Goal: Find specific page/section: Find specific page/section

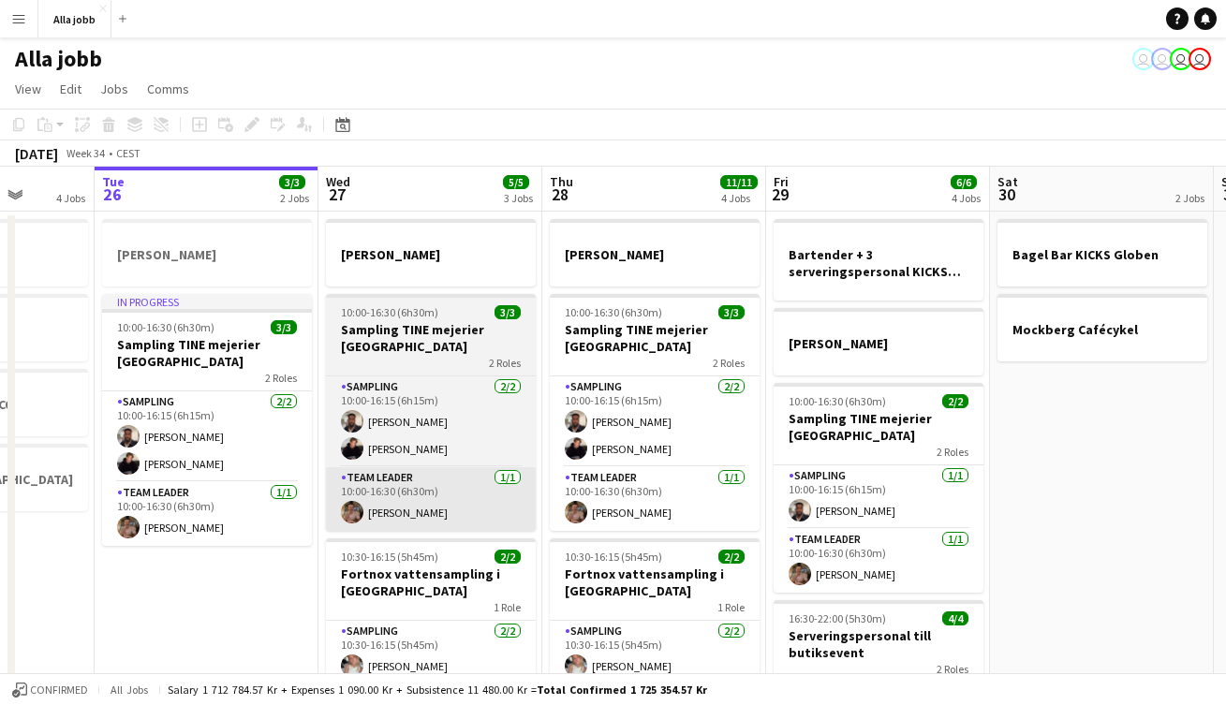
scroll to position [0, 567]
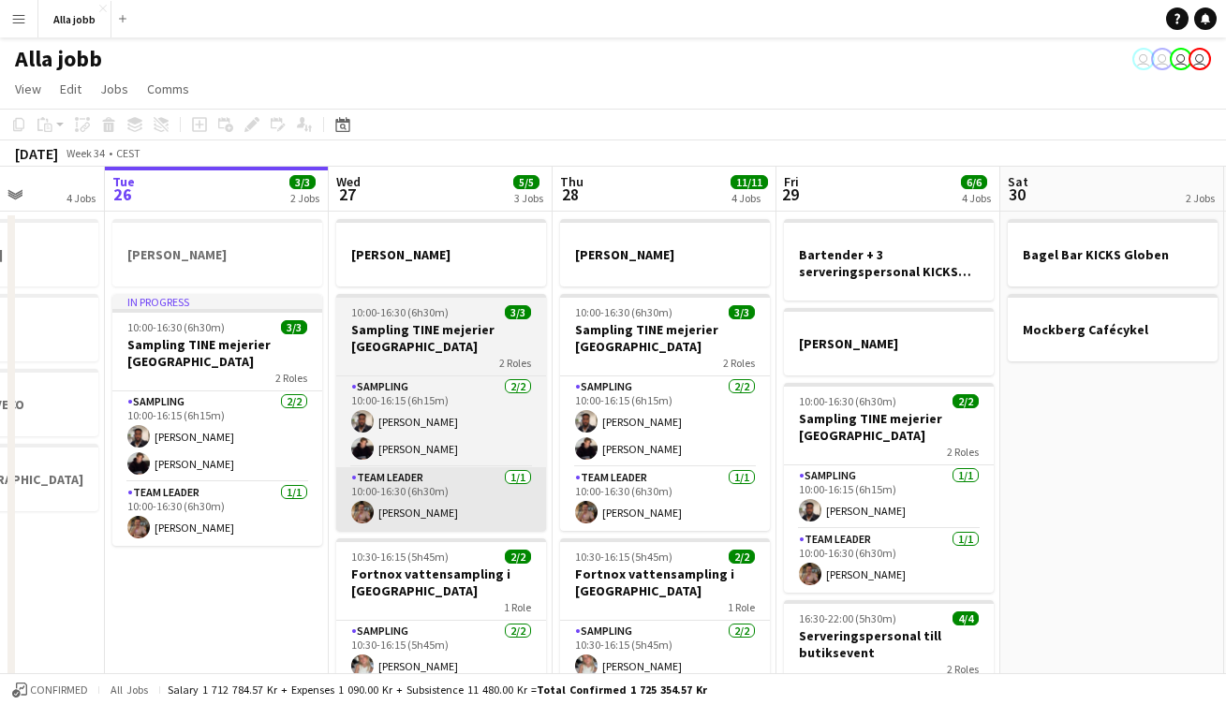
drag, startPoint x: 437, startPoint y: 543, endPoint x: 686, endPoint y: 542, distance: 248.2
click at [797, 543] on app-calendar-viewport "Sat 23 2/2 3 Jobs Sun 24 2 Jobs Mon 25 4 Jobs Tue 26 3/3 2 Jobs Wed 27 5/5 3 Jo…" at bounding box center [613, 602] width 1226 height 870
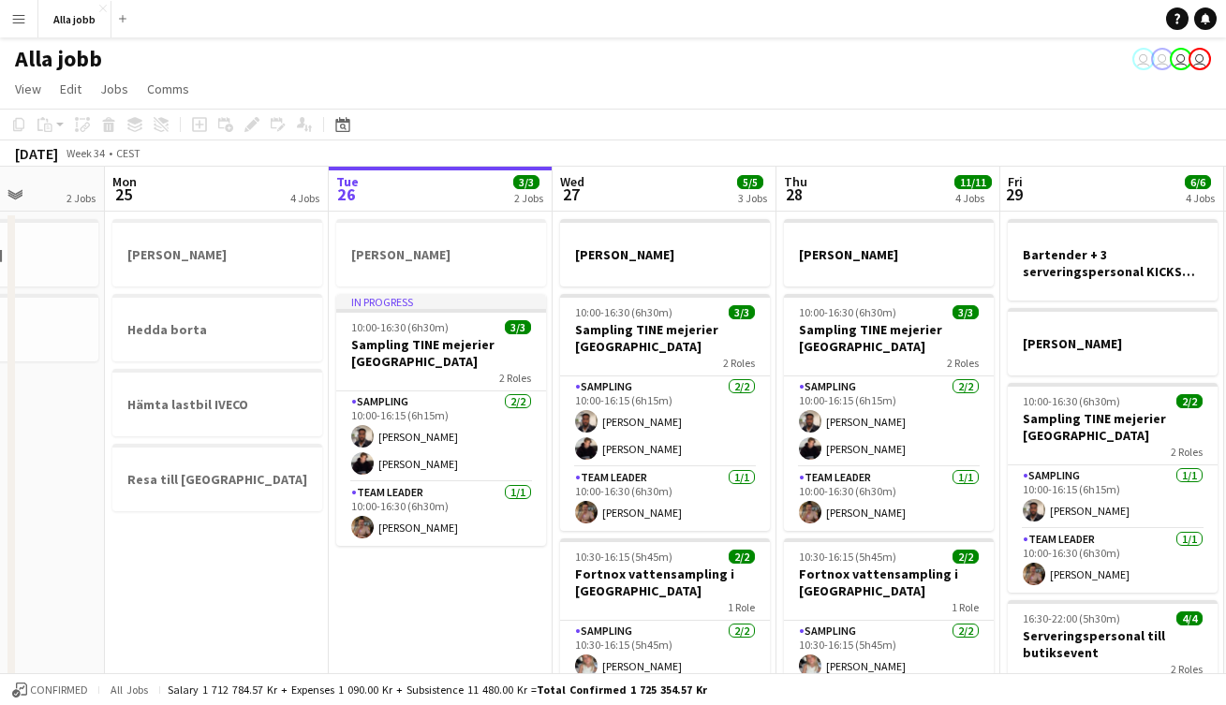
click at [414, 681] on div "Confirmed All jobs Salary 1 712 784.57 kr + Expenses 1 090.00 kr + Subsistence …" at bounding box center [613, 689] width 1226 height 32
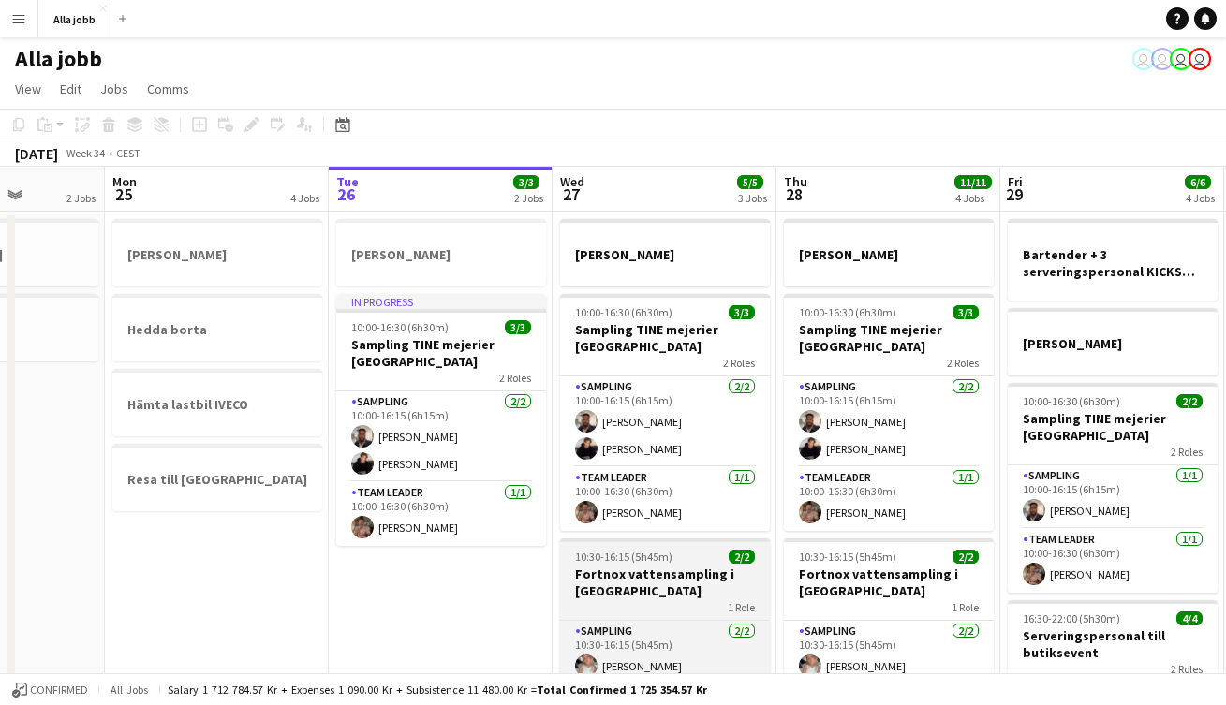
scroll to position [-21, 22]
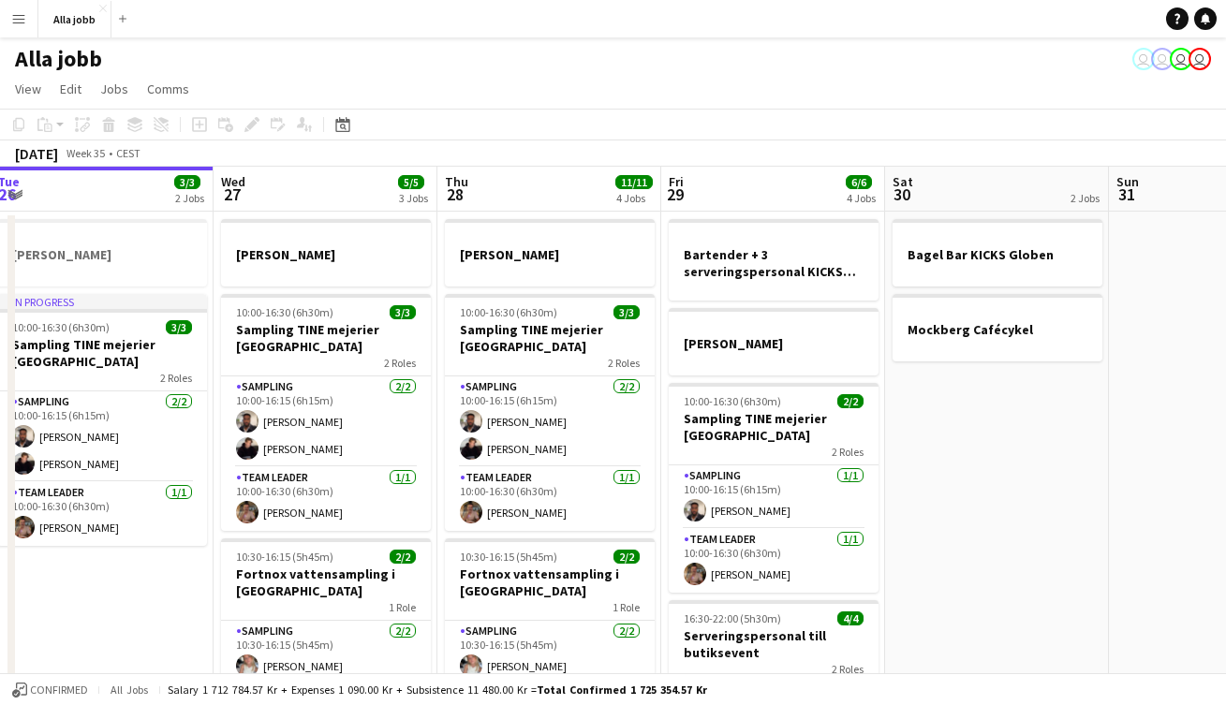
drag, startPoint x: 499, startPoint y: 633, endPoint x: 160, endPoint y: 598, distance: 340.8
click at [160, 598] on app-calendar-viewport "Sat 23 2/2 3 Jobs Sun 24 2 Jobs Mon 25 4 Jobs Tue 26 3/3 2 Jobs Wed 27 5/5 3 Jo…" at bounding box center [613, 602] width 1226 height 870
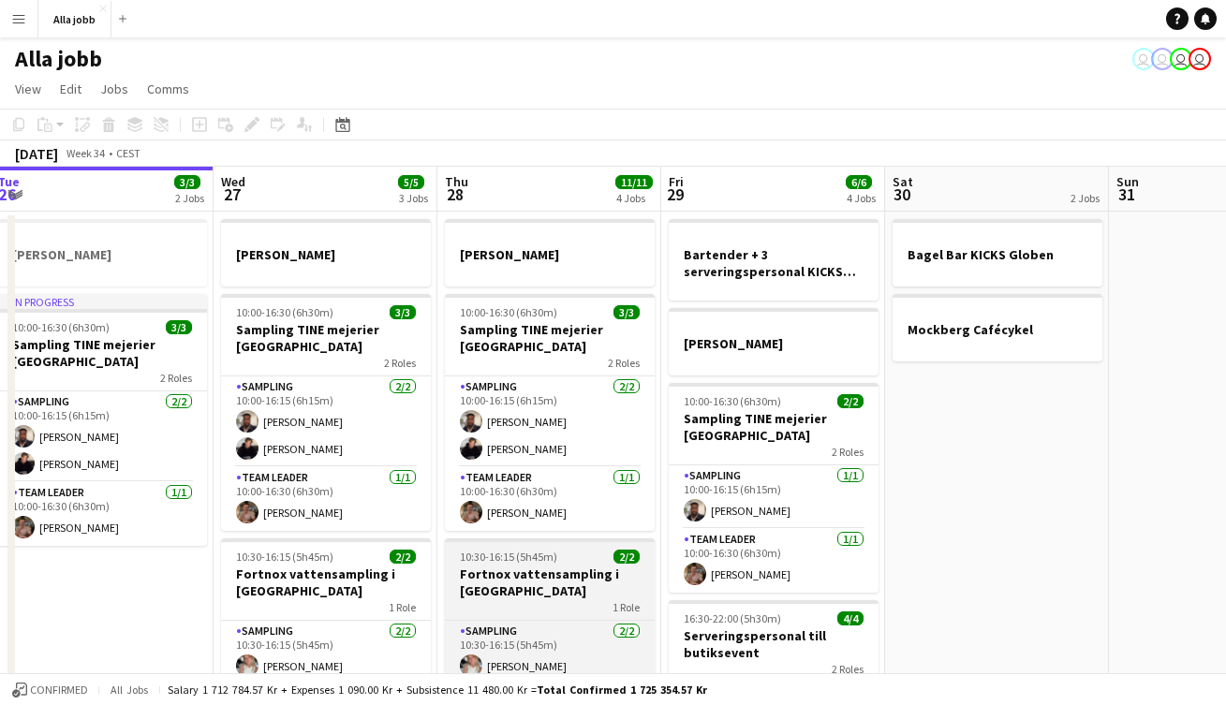
scroll to position [0, 682]
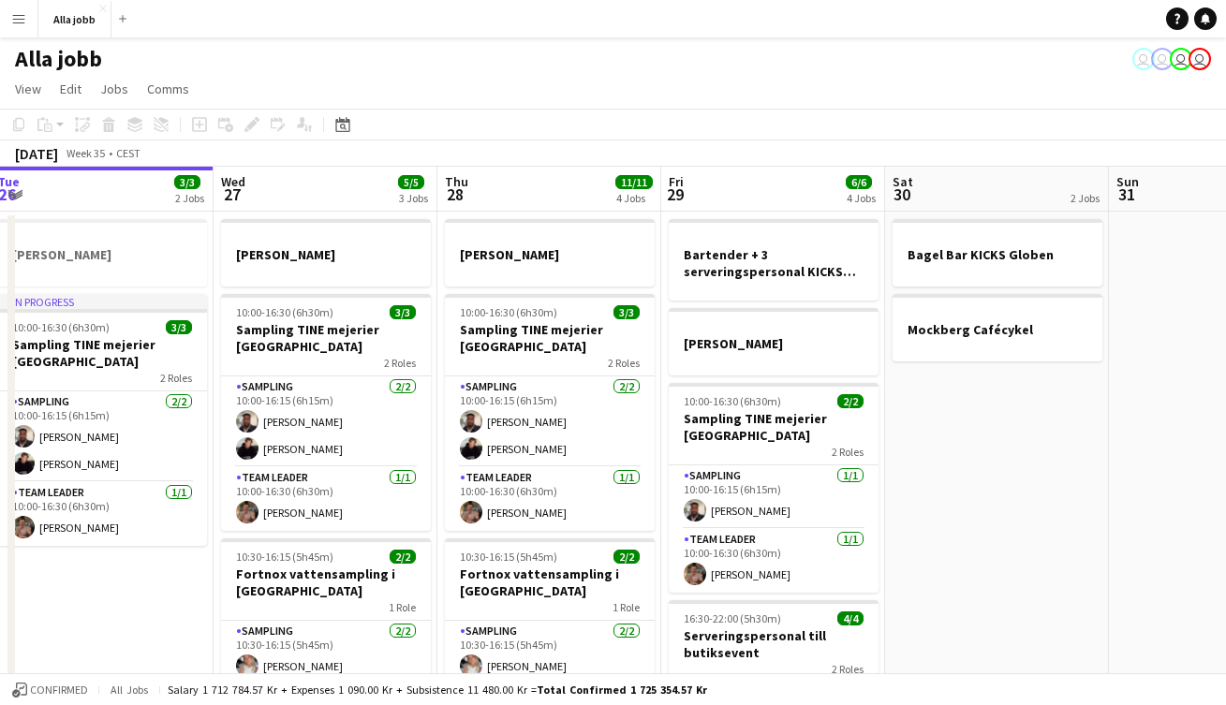
click at [885, 561] on app-date-cell "Bagel Bar KICKS Globen Mockberg Cafécykel" at bounding box center [997, 624] width 224 height 825
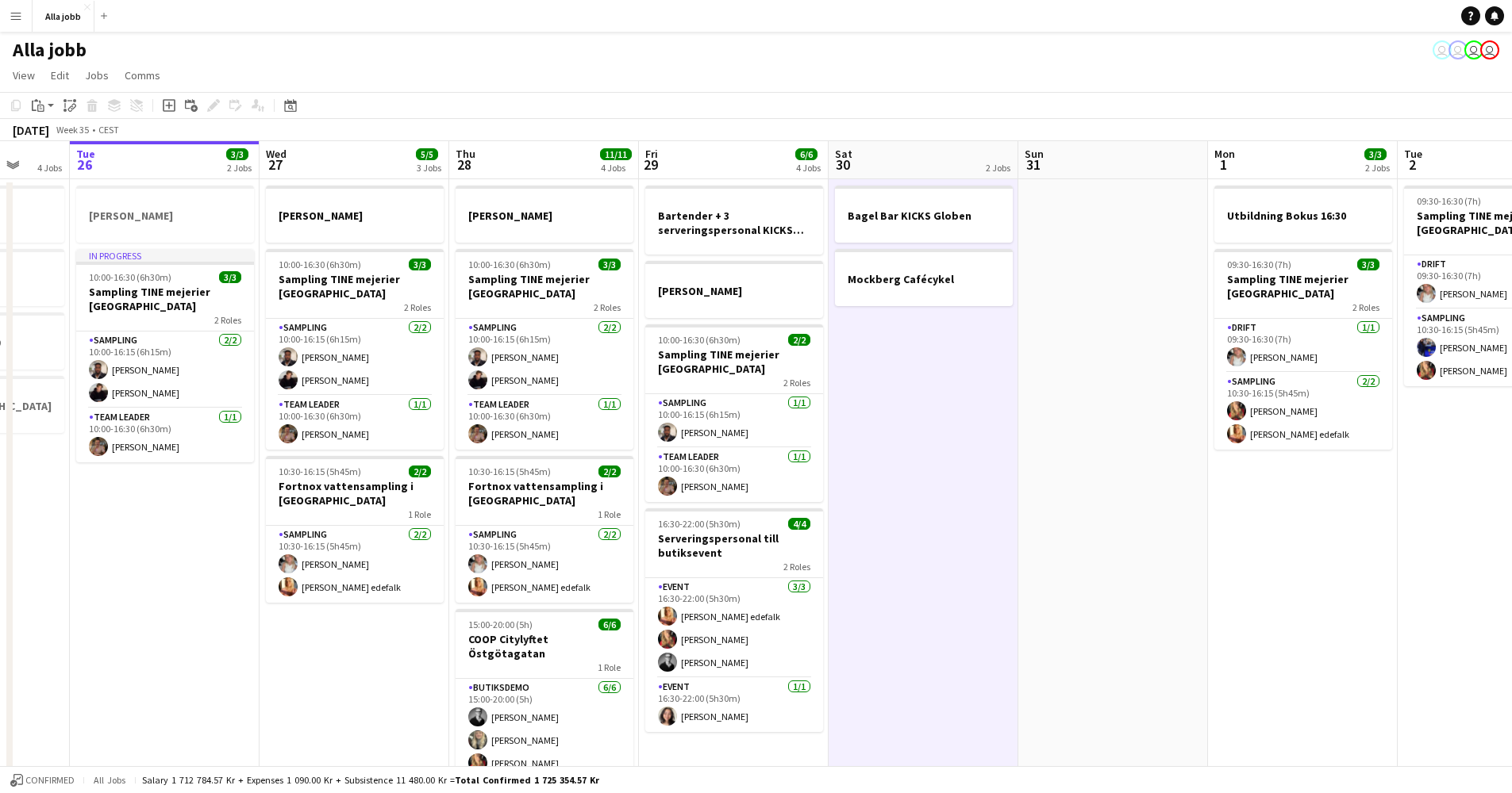
scroll to position [0, 495]
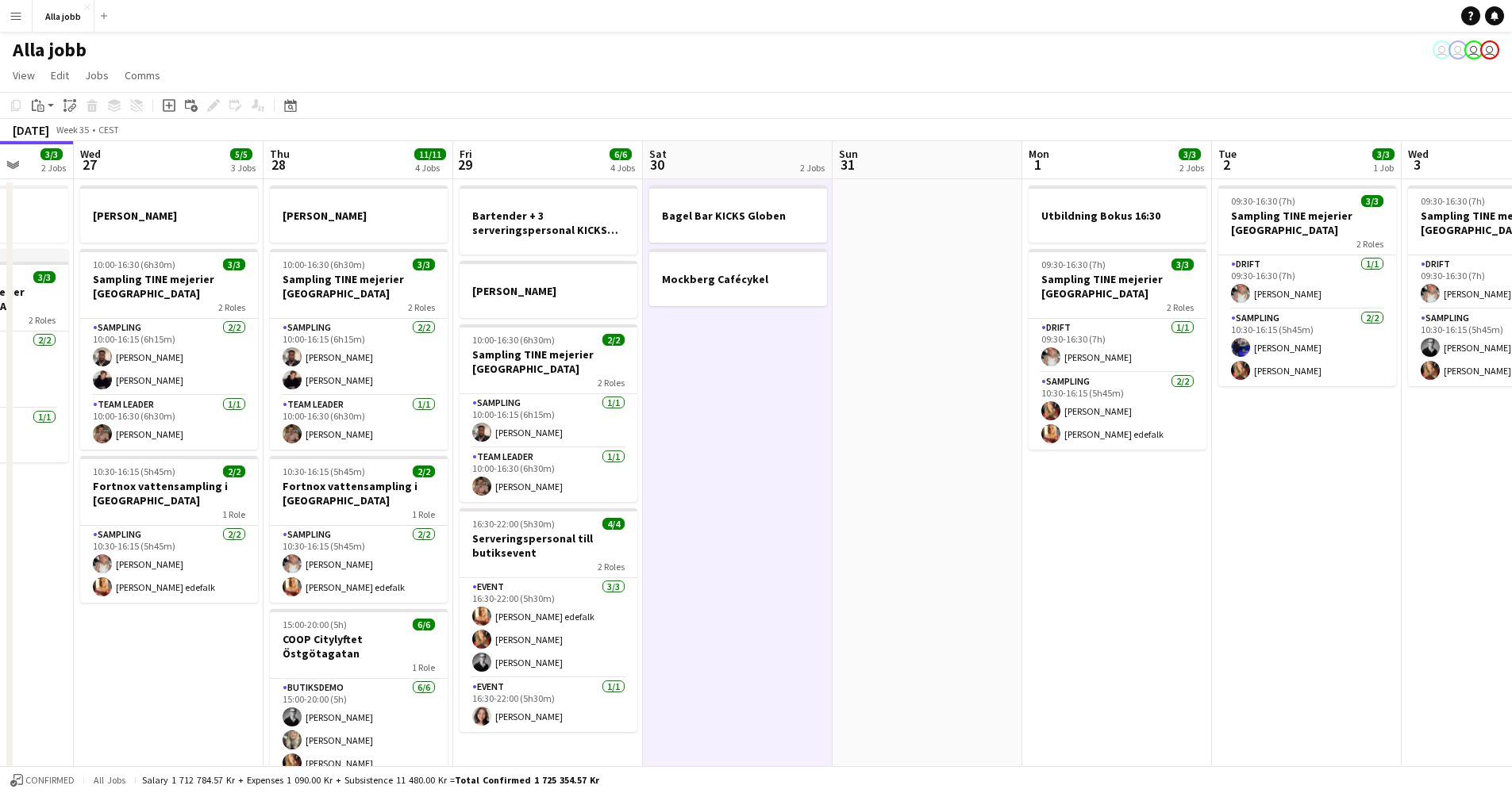
drag, startPoint x: 624, startPoint y: 428, endPoint x: 881, endPoint y: 463, distance: 259.4
click at [896, 458] on app-calendar-viewport "Sun 24 2 Jobs Mon 25 4 Jobs Tue 26 3/3 2 Jobs Wed 27 5/5 3 Jobs Thu 28 11/11 4 …" at bounding box center [756, 510] width 1512 height 737
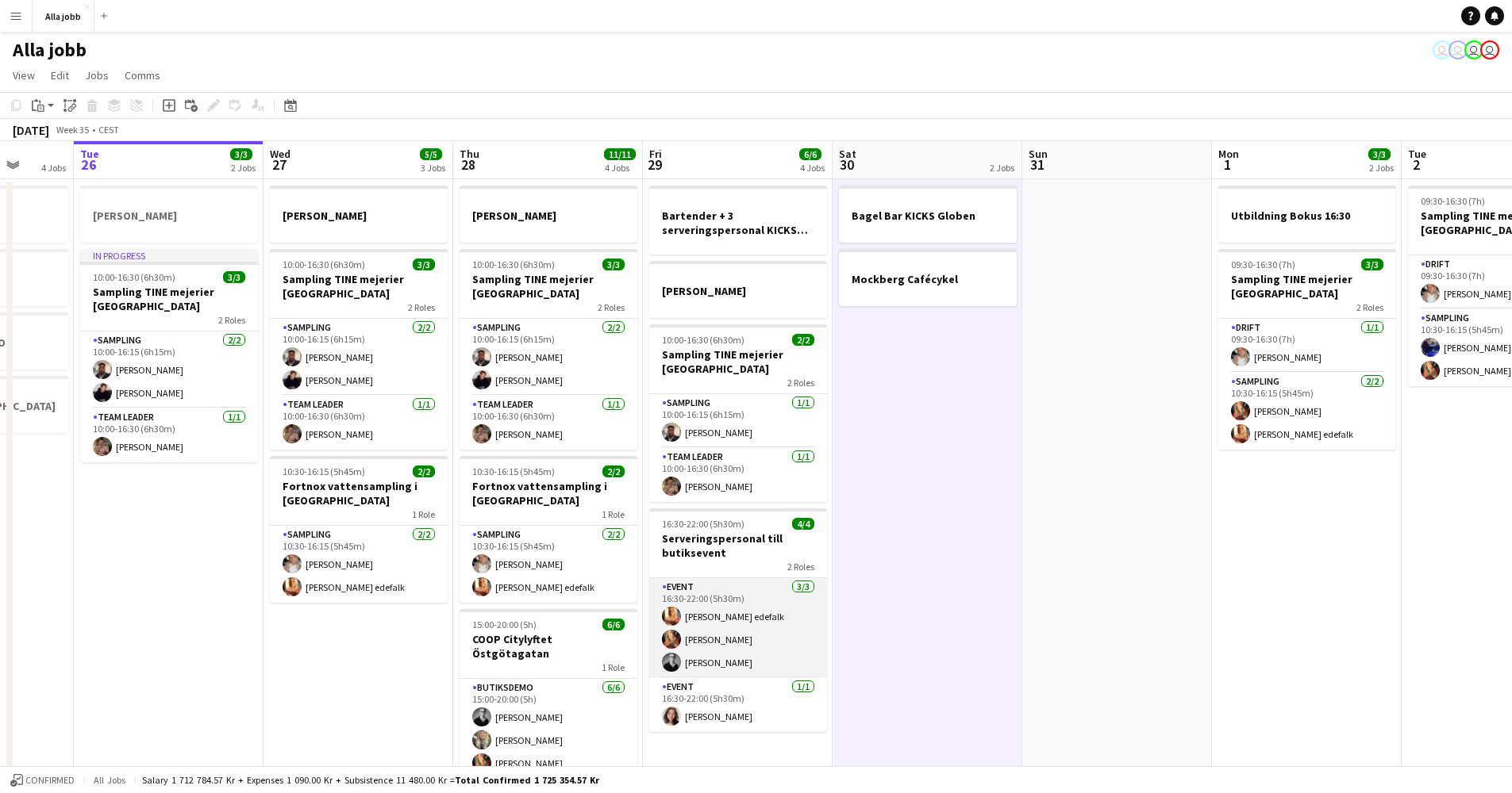
scroll to position [-3, 6]
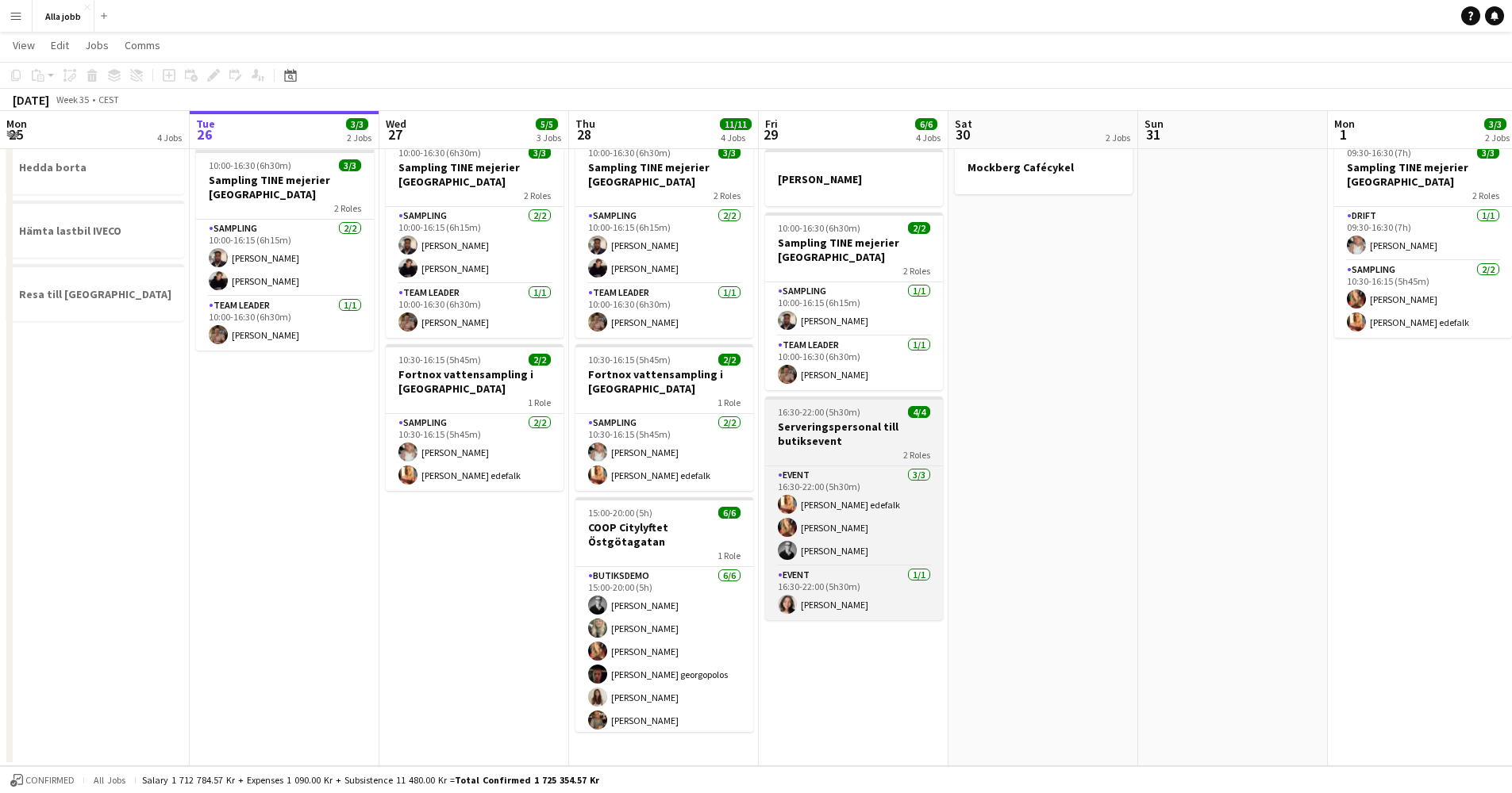
scroll to position [110, 0]
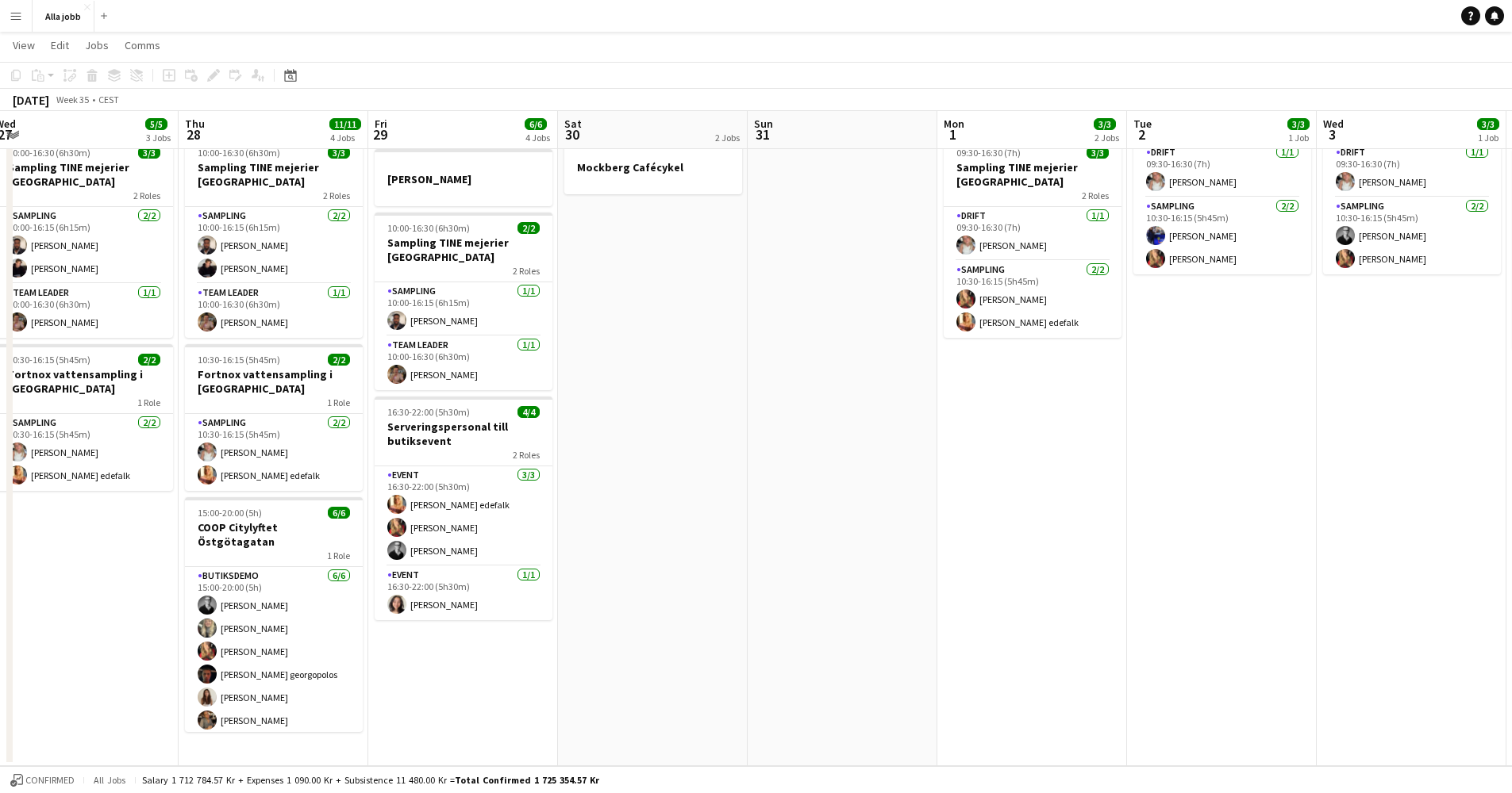
drag, startPoint x: 1149, startPoint y: 442, endPoint x: 756, endPoint y: 441, distance: 393.0
click at [756, 441] on app-calendar-viewport "Sat 23 2/2 3 Jobs Sun 24 2 Jobs Mon 25 4 Jobs Tue 26 3/3 2 Jobs Wed 27 5/5 3 Jo…" at bounding box center [756, 359] width 1512 height 815
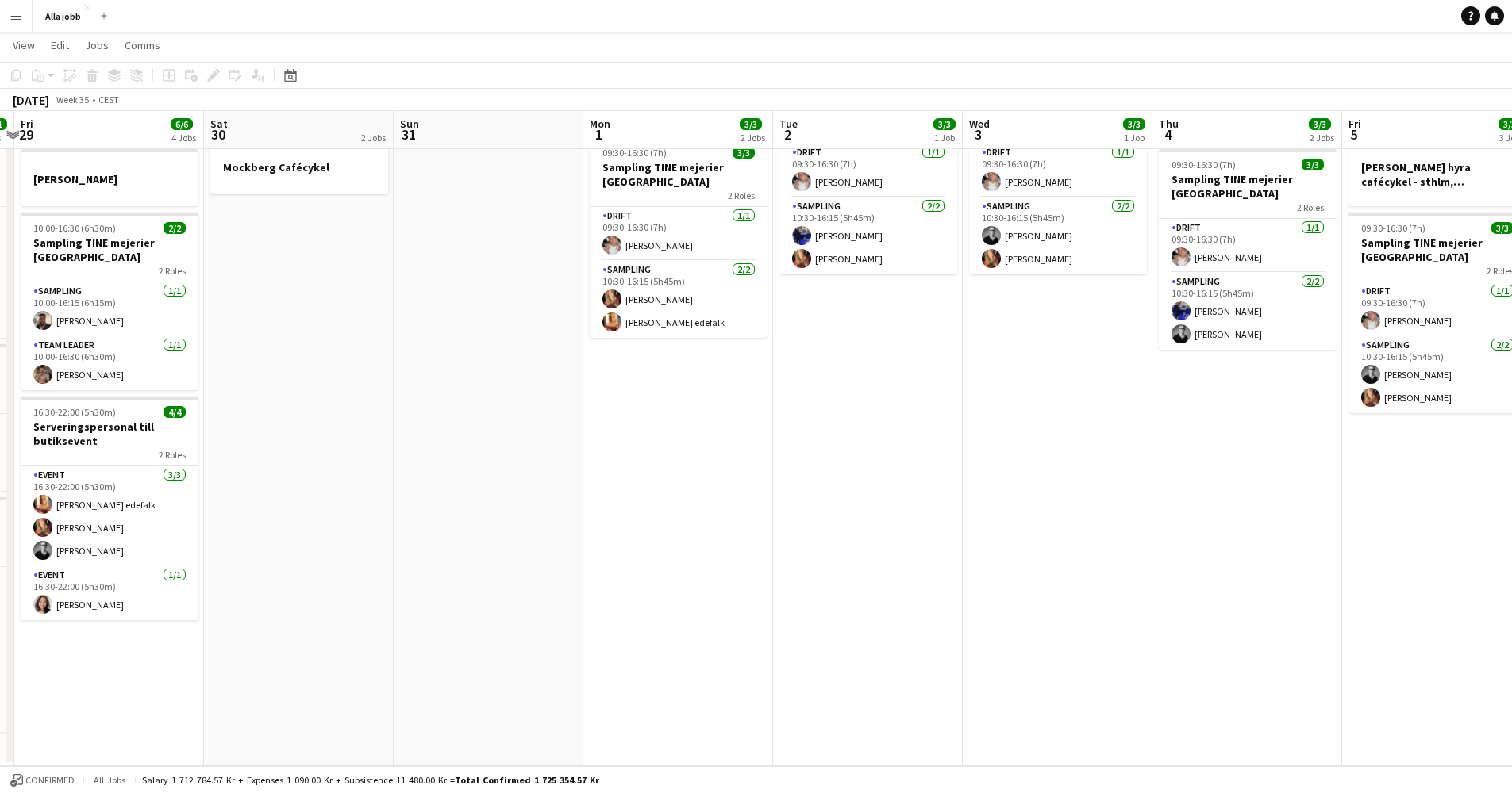
drag, startPoint x: 905, startPoint y: 454, endPoint x: 554, endPoint y: 445, distance: 351.1
click at [554, 445] on app-calendar-viewport "Mon 25 4 Jobs Tue 26 3/3 2 Jobs Wed 27 5/5 3 Jobs Thu 28 11/11 4 Jobs Fri 29 6/…" at bounding box center [756, 359] width 1512 height 815
click at [500, 420] on app-date-cell at bounding box center [488, 417] width 190 height 699
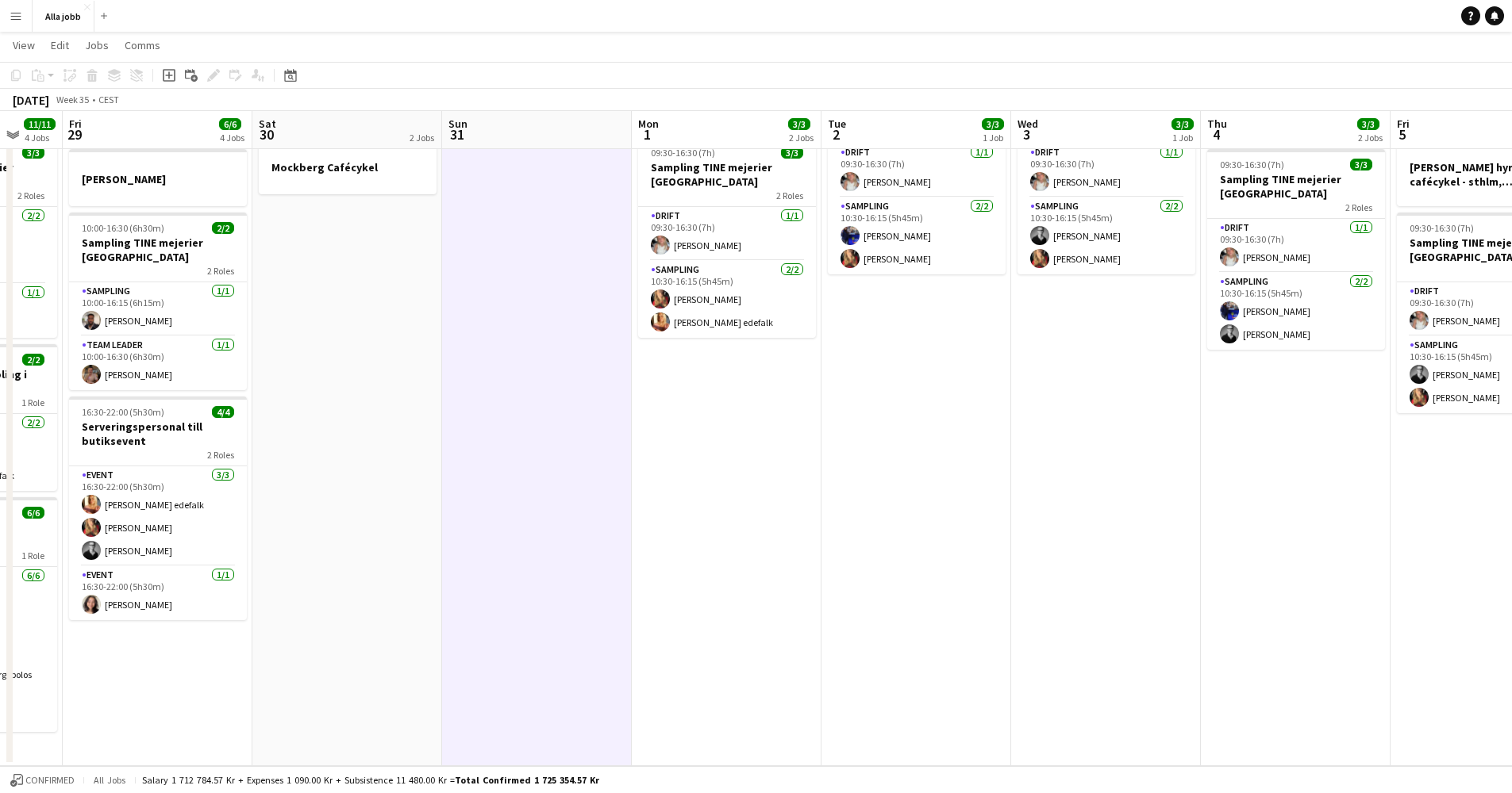
scroll to position [0, 424]
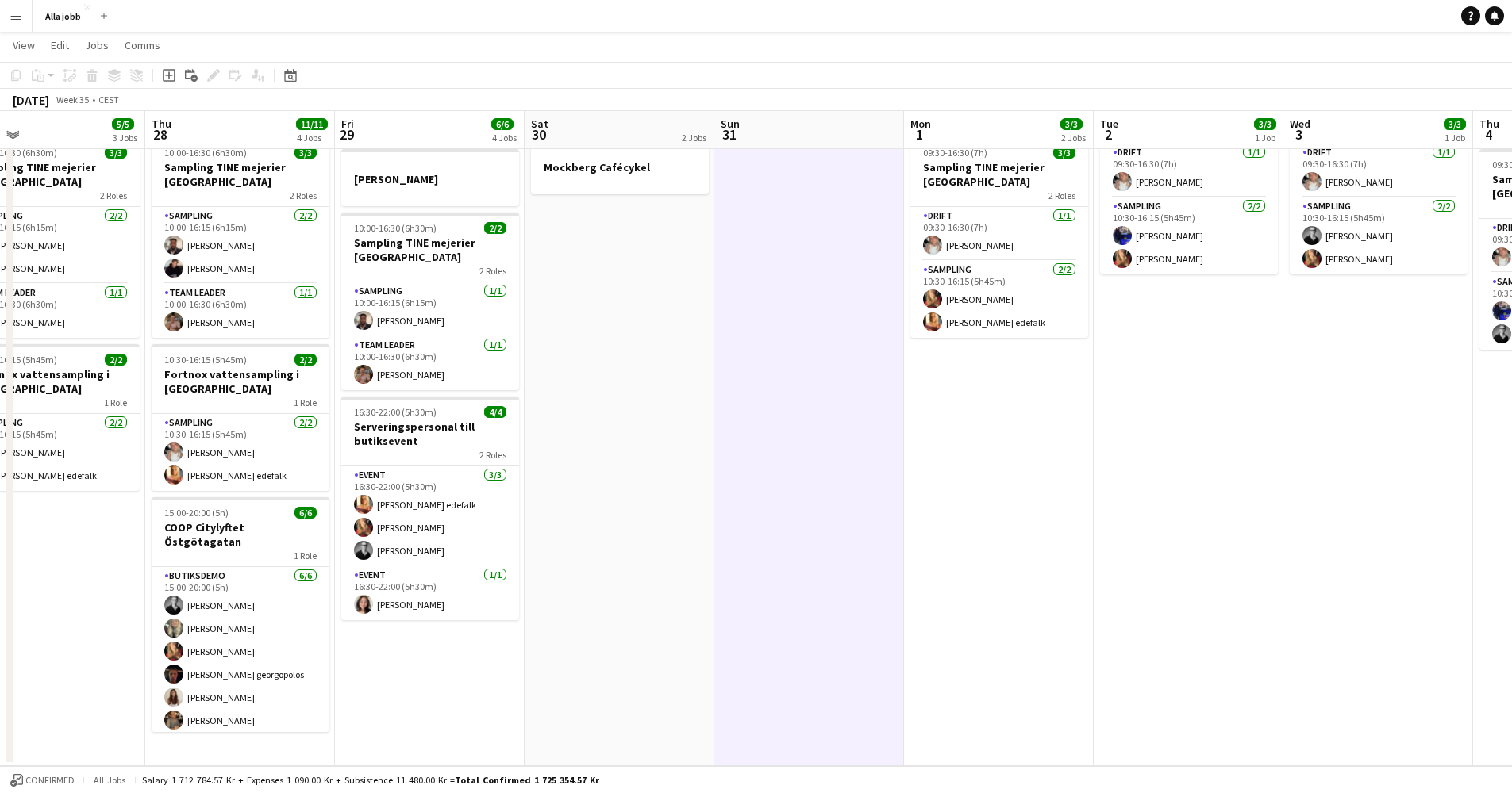
drag, startPoint x: 507, startPoint y: 422, endPoint x: 828, endPoint y: 459, distance: 323.1
click at [828, 459] on app-calendar-viewport "Mon 25 4 Jobs Tue 26 3/3 2 Jobs Wed 27 5/5 3 Jobs Thu 28 11/11 4 Jobs Fri 29 6/…" at bounding box center [756, 359] width 1512 height 815
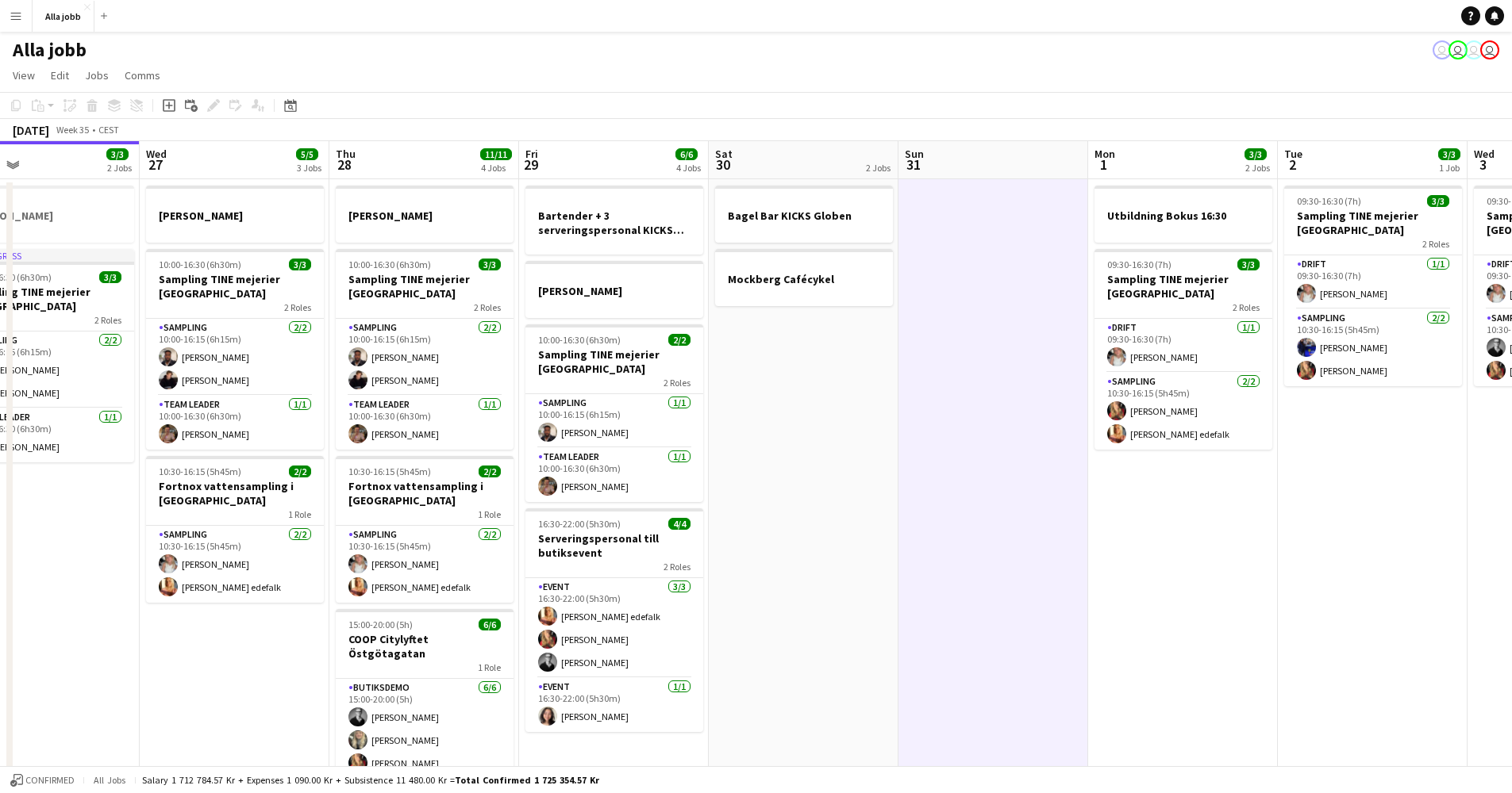
scroll to position [0, 429]
drag, startPoint x: 643, startPoint y: 539, endPoint x: 828, endPoint y: 526, distance: 185.5
click at [828, 526] on app-calendar-viewport "Sun 24 2 Jobs Mon 25 4 Jobs Tue 26 3/3 2 Jobs Wed 27 5/5 3 Jobs Thu 28 11/11 4 …" at bounding box center [756, 510] width 1512 height 737
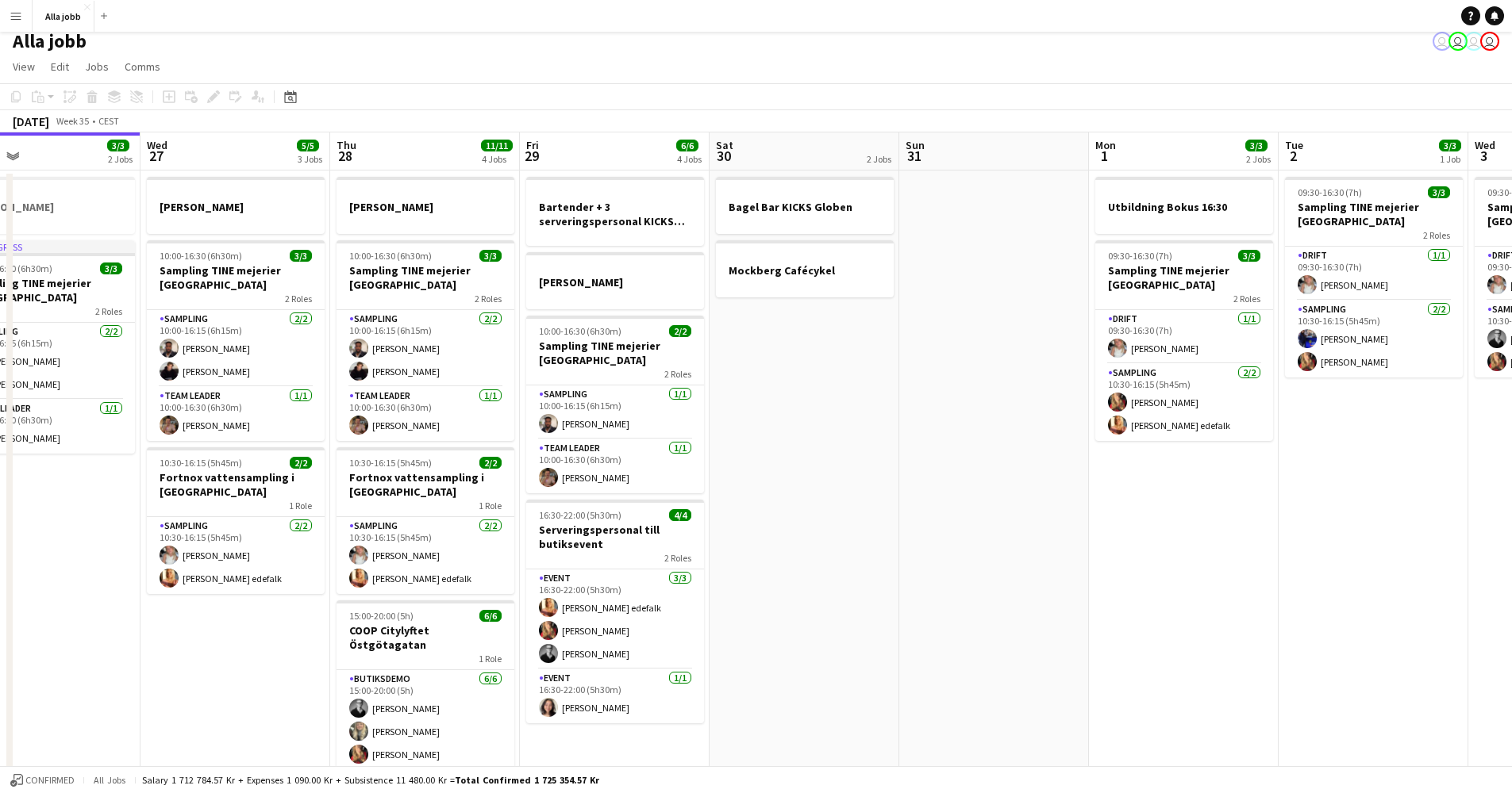
scroll to position [25, 0]
